Goal: Task Accomplishment & Management: Manage account settings

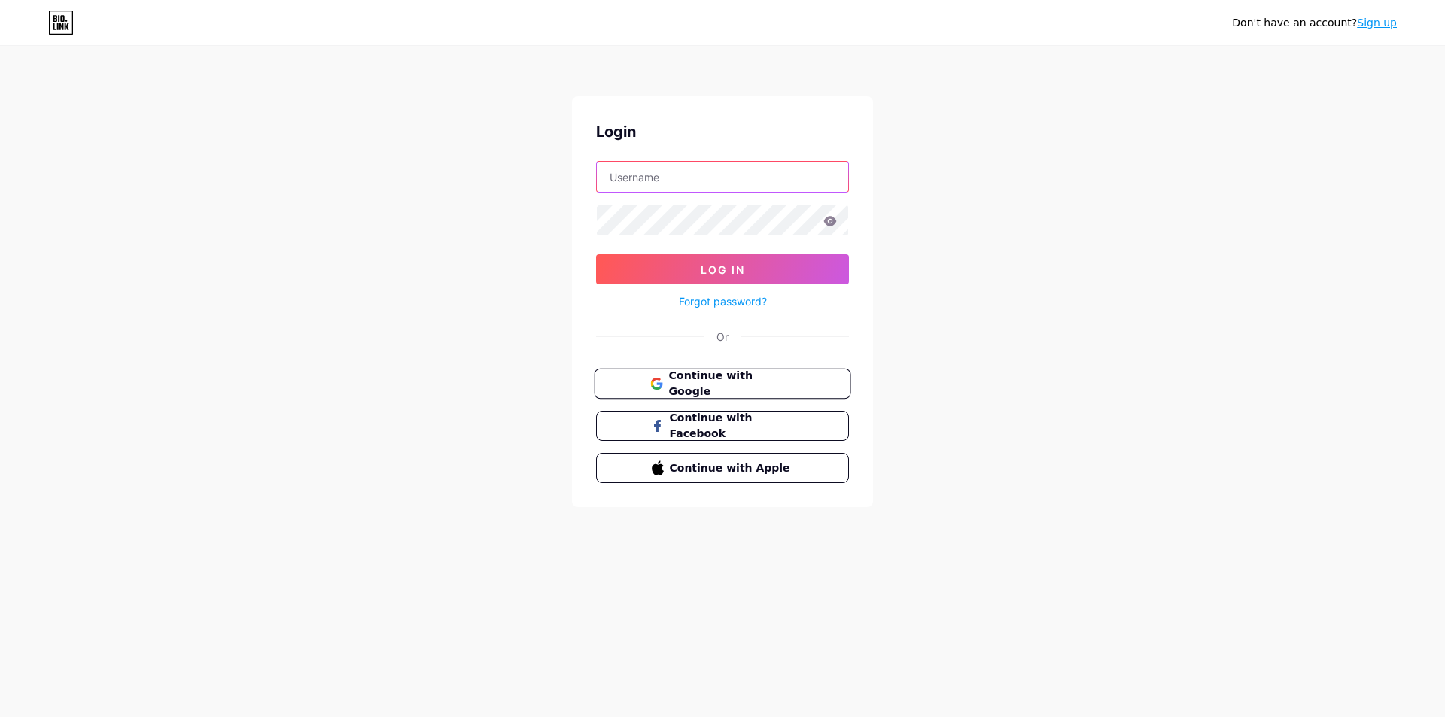
type input "[EMAIL_ADDRESS][DOMAIN_NAME]"
click at [800, 376] on button "Continue with Google" at bounding box center [722, 384] width 257 height 31
click at [697, 263] on button "Log In" at bounding box center [722, 269] width 253 height 30
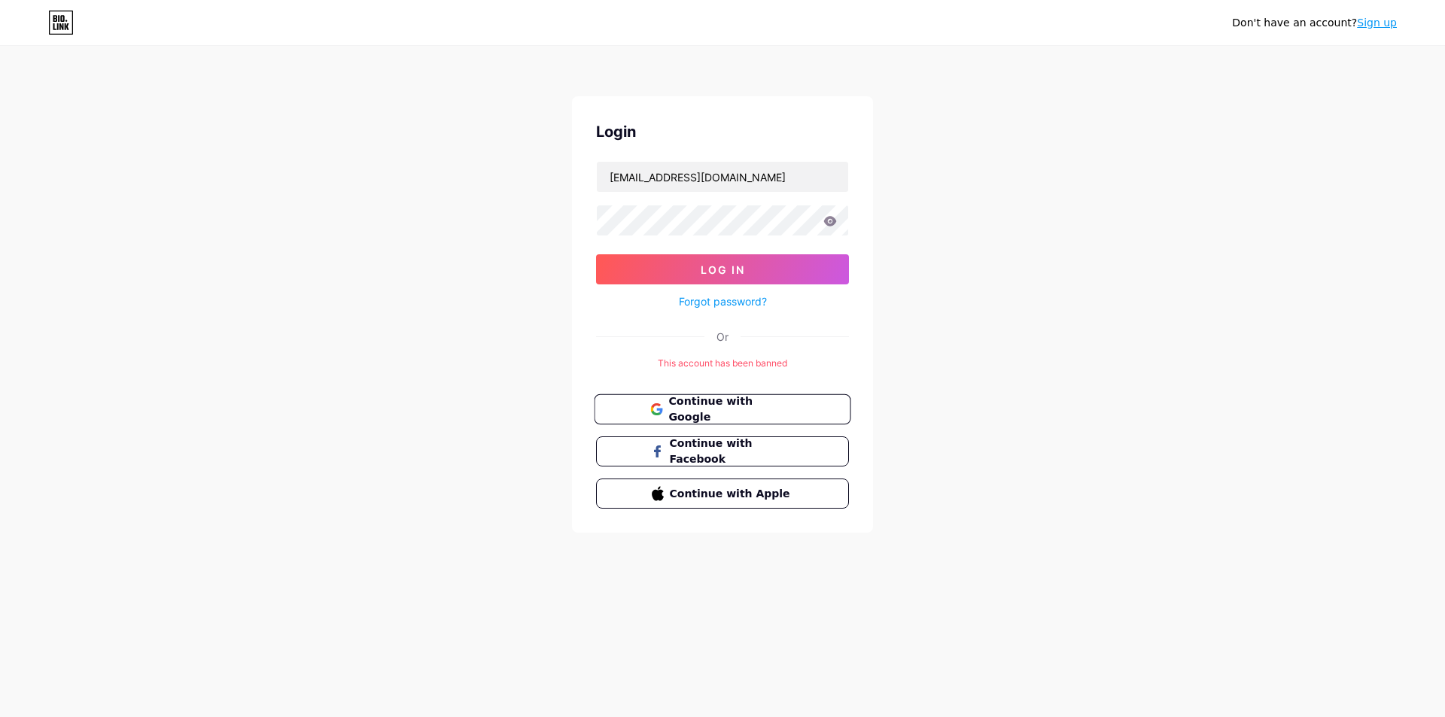
click at [696, 415] on span "Continue with Google" at bounding box center [731, 410] width 126 height 32
